Goal: Task Accomplishment & Management: Manage account settings

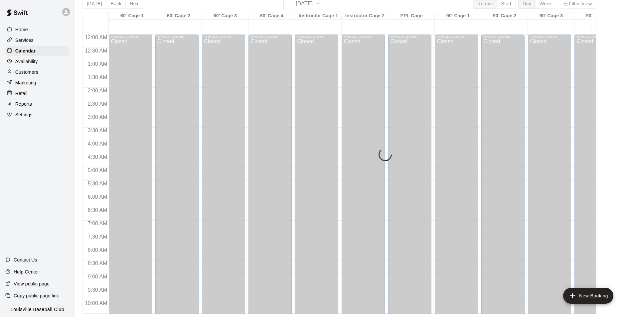
scroll to position [338, 0]
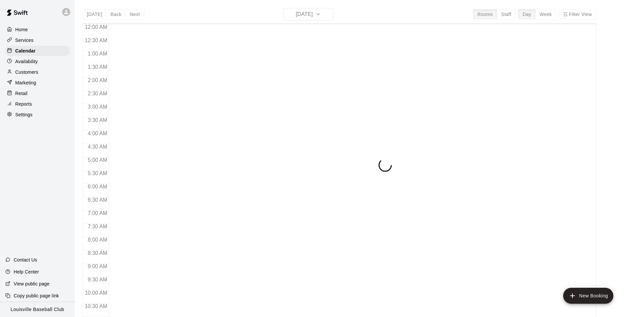
scroll to position [338, 0]
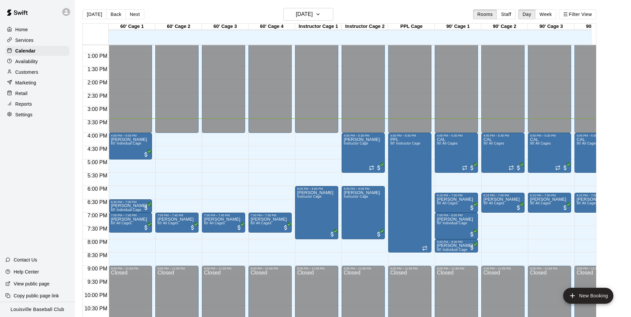
click at [38, 74] on p "Customers" at bounding box center [26, 72] width 23 height 7
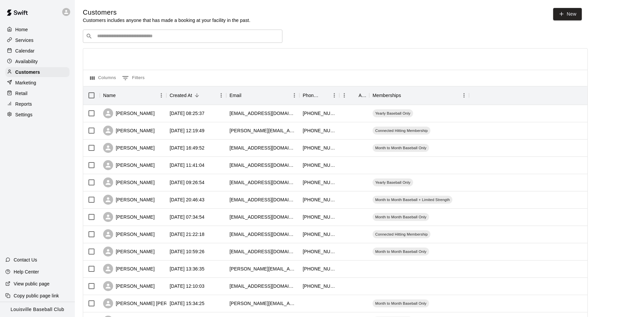
click at [116, 23] on p "Customers includes anyone that has made a booking at your facility in the past." at bounding box center [167, 20] width 168 height 7
click at [116, 38] on input "Search customers by name or email" at bounding box center [187, 36] width 184 height 7
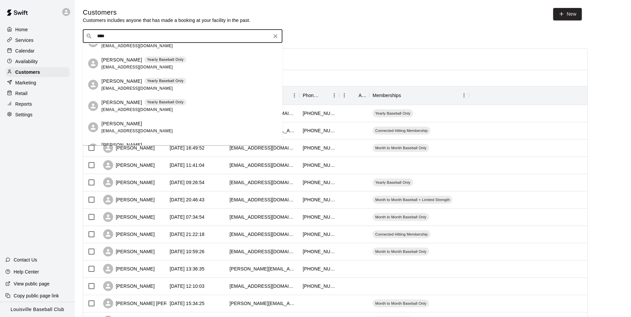
scroll to position [34, 0]
type input "****"
click at [373, 45] on div "​ **** ​ Columns 0 Filters Name Created At Email Phone Number Age Memberships […" at bounding box center [335, 293] width 505 height 526
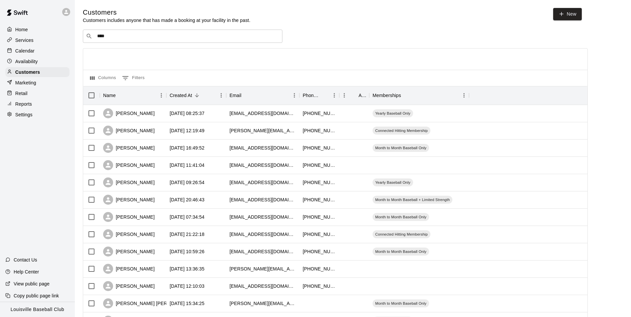
click at [40, 50] on div "Calendar" at bounding box center [37, 51] width 64 height 10
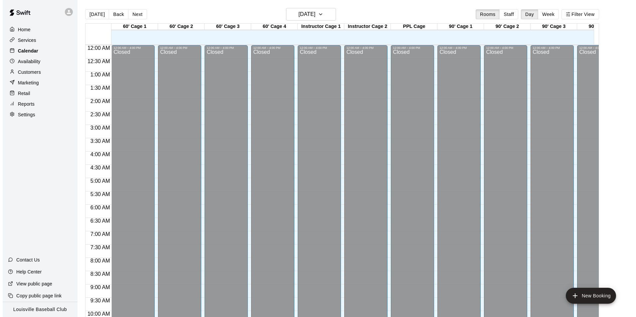
scroll to position [338, 0]
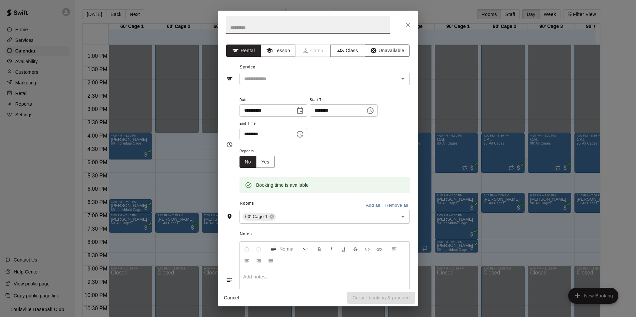
click at [387, 49] on button "Unavailable" at bounding box center [387, 51] width 45 height 12
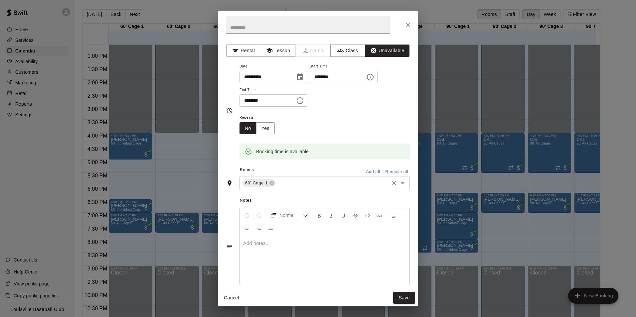
click at [317, 182] on input "text" at bounding box center [332, 183] width 111 height 8
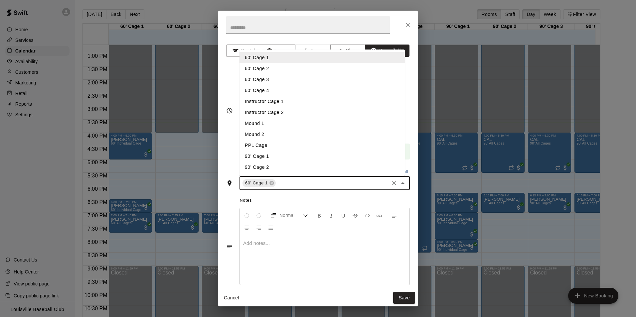
click at [289, 70] on li "60' Cage 2" at bounding box center [321, 68] width 165 height 11
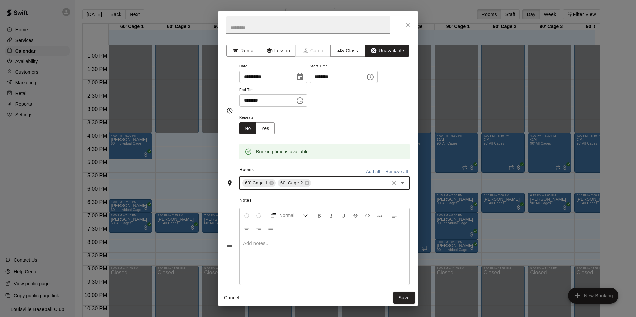
click at [334, 185] on input "text" at bounding box center [350, 183] width 76 height 8
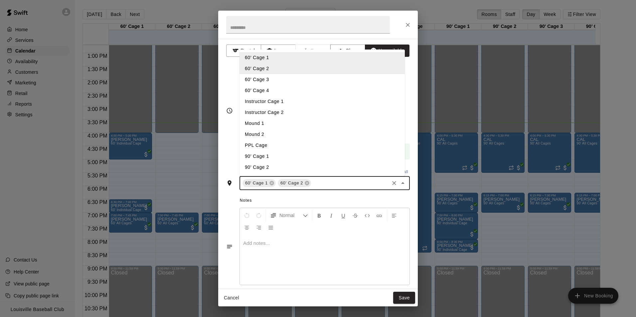
click at [289, 81] on li "60' Cage 3" at bounding box center [321, 79] width 165 height 11
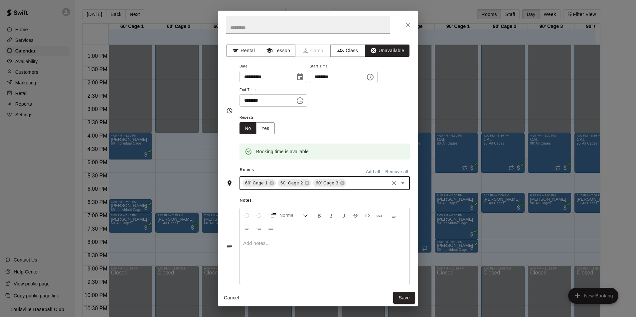
click at [360, 184] on input "text" at bounding box center [367, 183] width 41 height 8
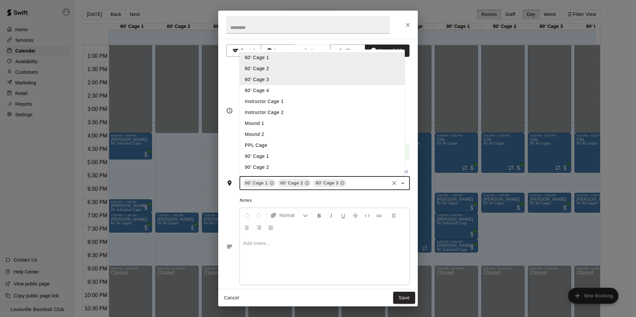
click at [288, 91] on li "60' Cage 4" at bounding box center [321, 90] width 165 height 11
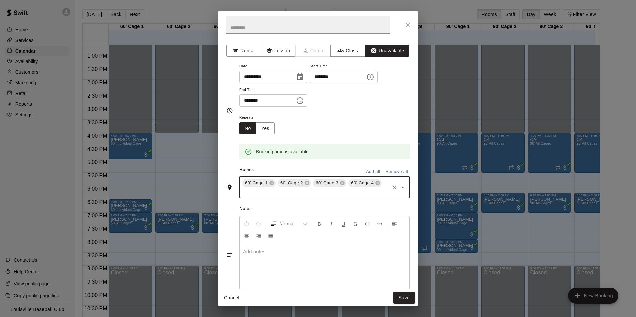
click at [366, 194] on input "text" at bounding box center [314, 192] width 147 height 8
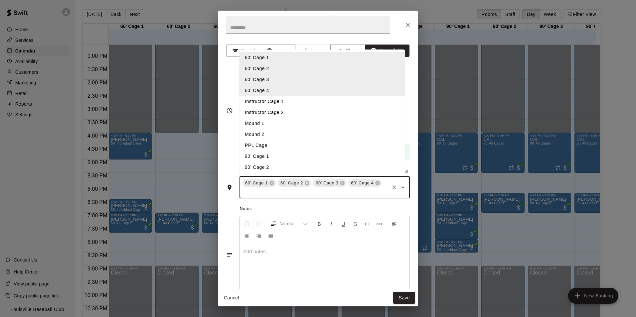
click at [288, 156] on li "90' Cage 1" at bounding box center [321, 156] width 165 height 11
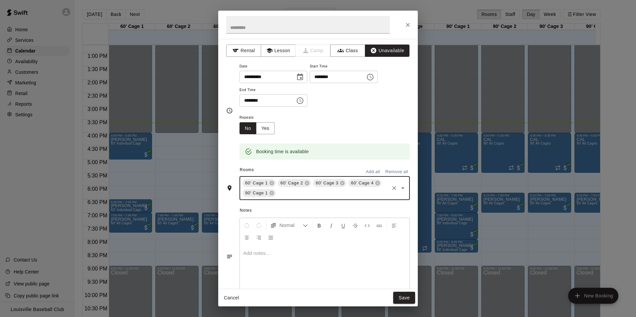
click at [295, 195] on input "text" at bounding box center [332, 193] width 111 height 8
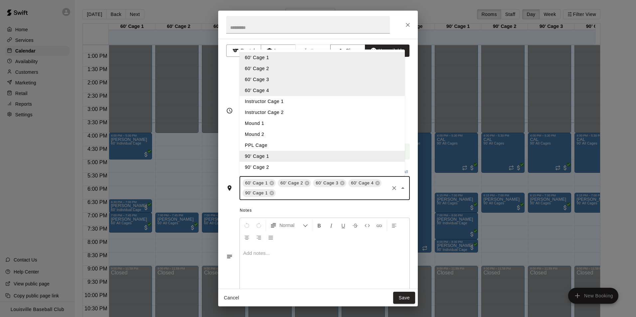
click at [296, 167] on li "90' Cage 2" at bounding box center [321, 167] width 165 height 11
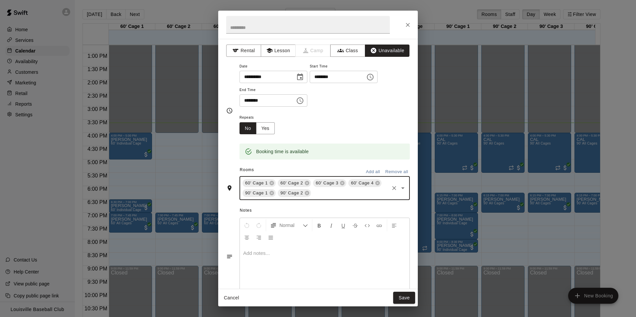
click at [326, 195] on input "text" at bounding box center [350, 193] width 76 height 8
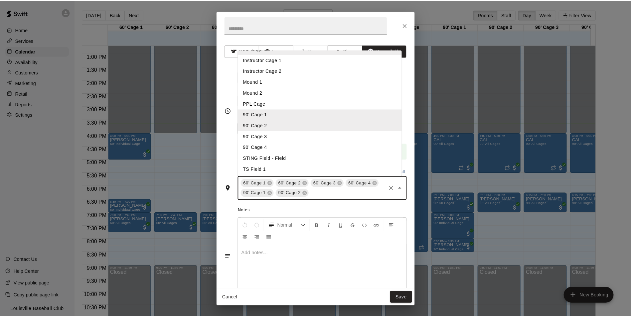
scroll to position [44, 0]
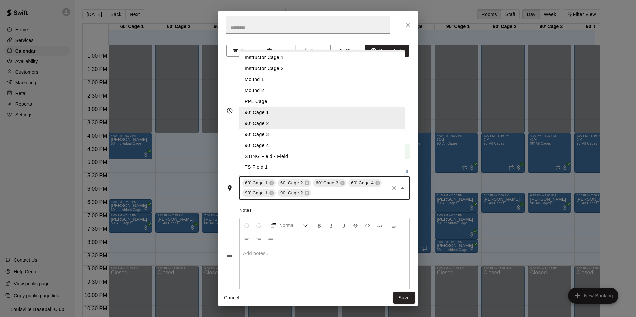
click at [318, 147] on li "90’ Cage 4" at bounding box center [321, 145] width 165 height 11
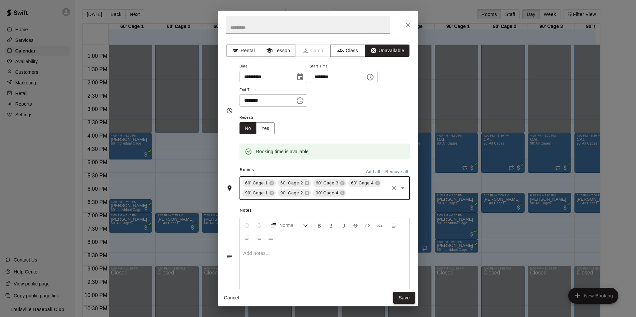
click at [404, 298] on button "Save" at bounding box center [404, 298] width 22 height 12
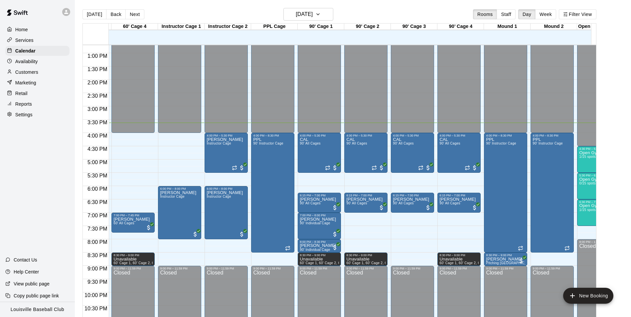
scroll to position [0, 184]
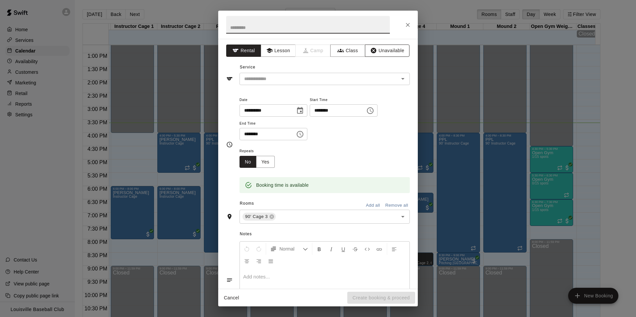
click at [381, 56] on button "Unavailable" at bounding box center [387, 51] width 45 height 12
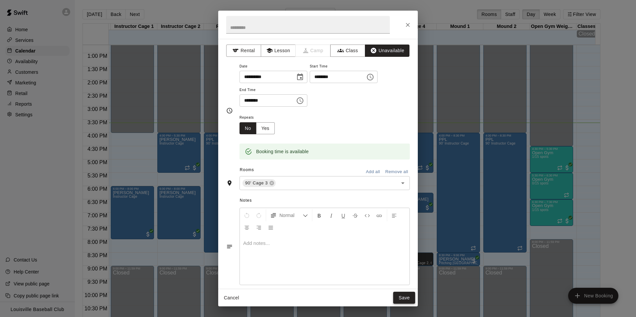
click at [400, 301] on button "Save" at bounding box center [404, 298] width 22 height 12
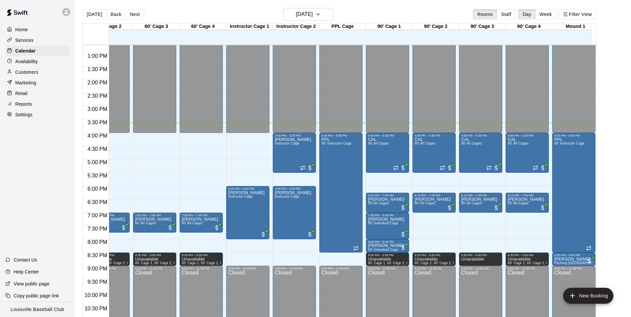
scroll to position [0, 0]
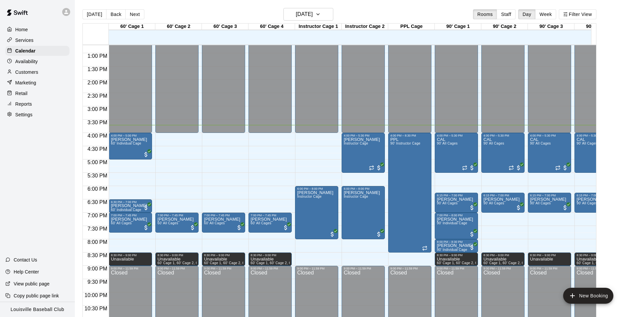
click at [25, 74] on p "Customers" at bounding box center [26, 72] width 23 height 7
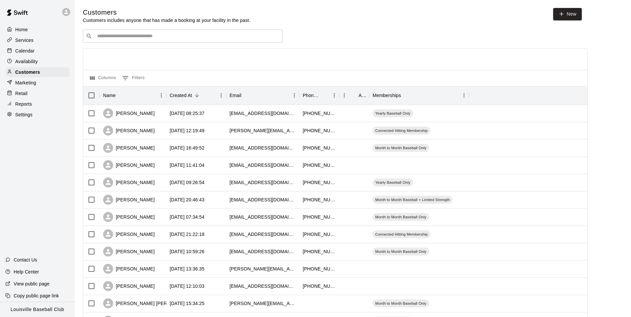
click at [103, 38] on input "Search customers by name or email" at bounding box center [187, 36] width 184 height 7
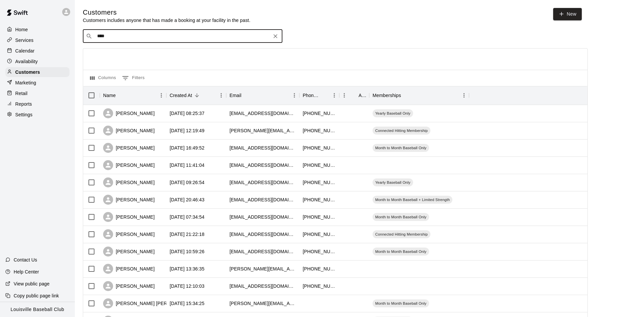
type input "****"
click at [34, 47] on div "Calendar" at bounding box center [37, 51] width 64 height 10
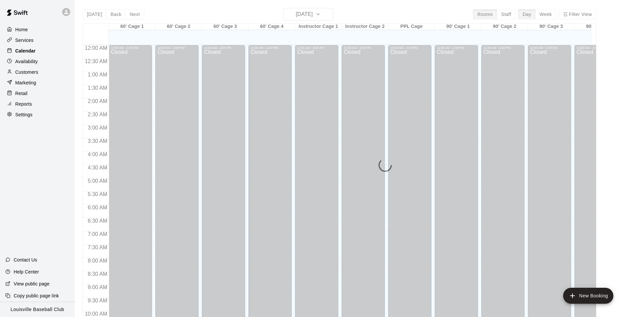
scroll to position [338, 0]
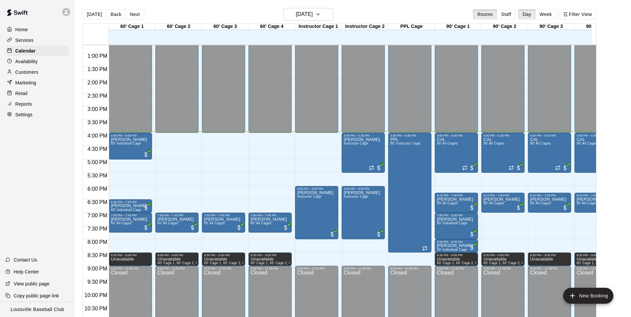
click at [23, 71] on p "Customers" at bounding box center [26, 72] width 23 height 7
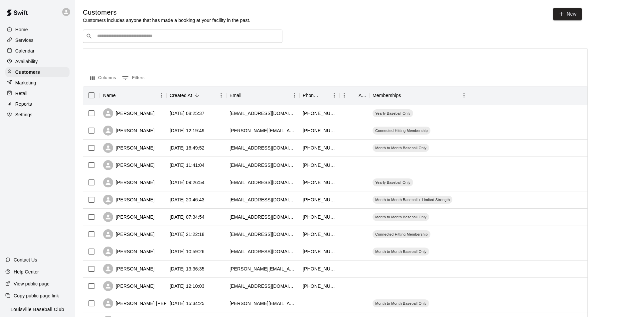
click at [176, 37] on input "Search customers by name or email" at bounding box center [187, 36] width 184 height 7
type input "*"
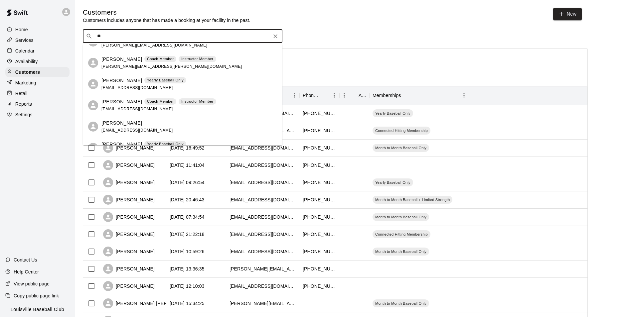
scroll to position [278, 0]
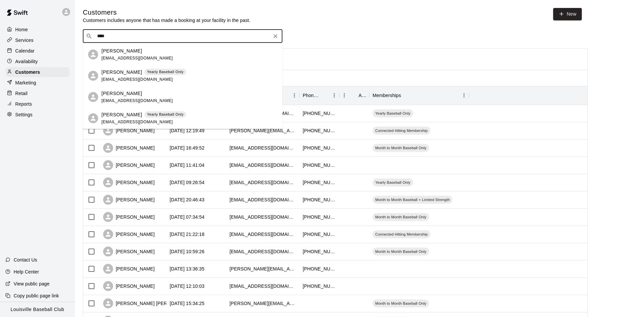
type input "****"
click at [57, 53] on div "Calendar" at bounding box center [37, 51] width 64 height 10
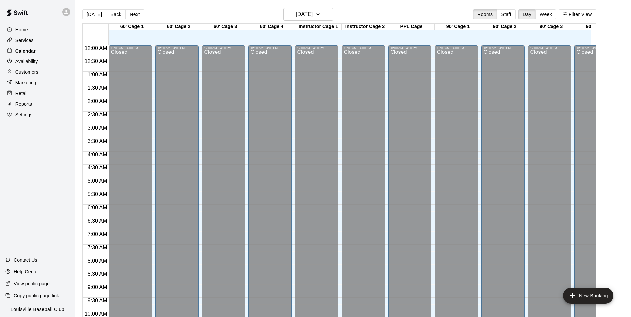
scroll to position [338, 0]
